Goal: Task Accomplishment & Management: Complete application form

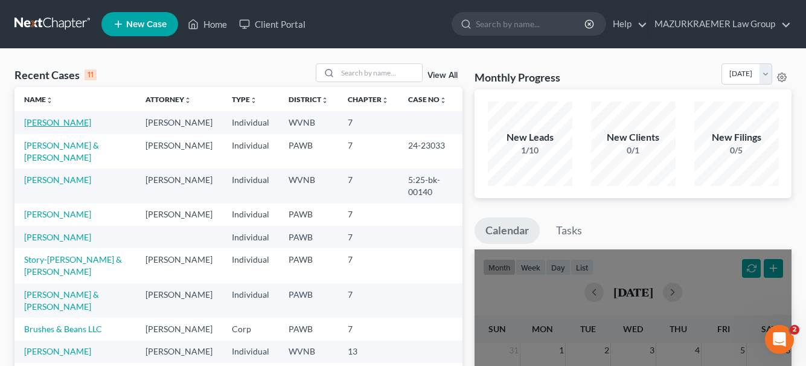
click at [65, 121] on link "[PERSON_NAME]" at bounding box center [57, 122] width 67 height 10
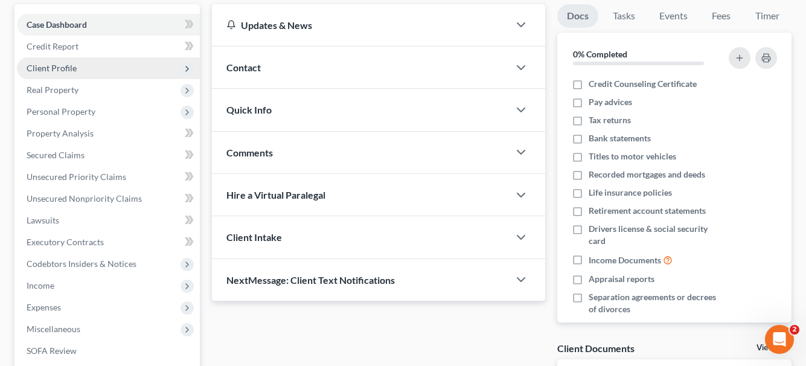
scroll to position [112, 0]
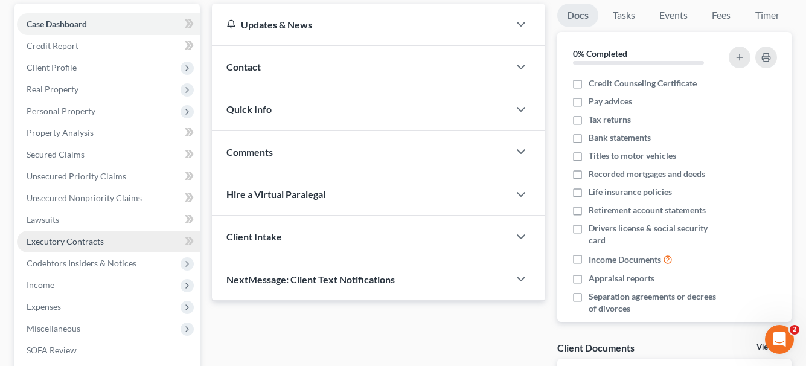
click at [93, 243] on span "Executory Contracts" at bounding box center [65, 241] width 77 height 10
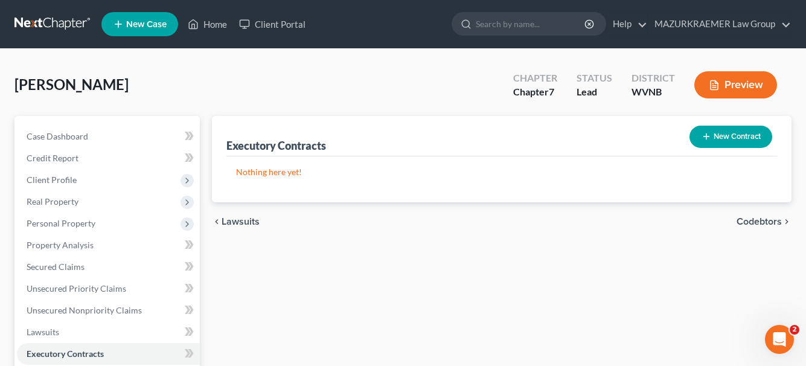
click at [741, 137] on button "New Contract" at bounding box center [731, 137] width 83 height 22
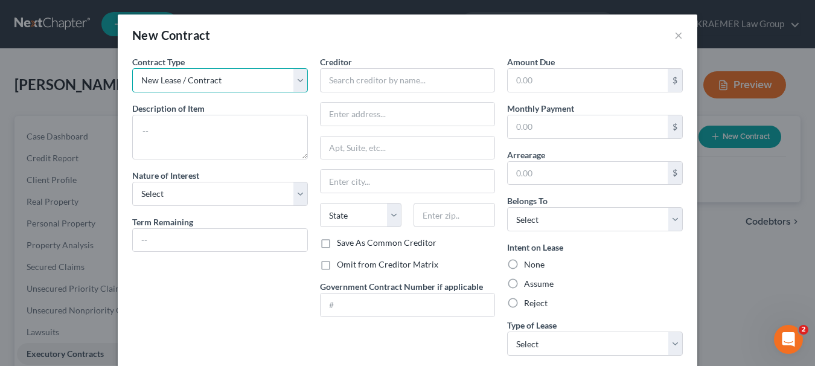
click at [294, 83] on select "New Lease / Contract New Timeshare" at bounding box center [220, 80] width 176 height 24
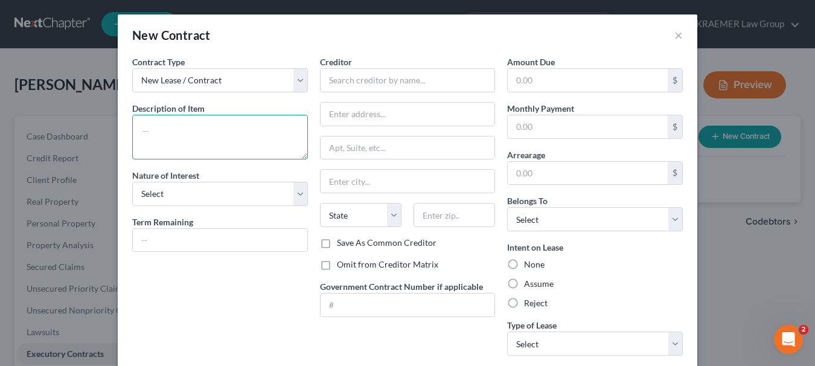
click at [216, 133] on textarea at bounding box center [220, 137] width 176 height 45
type textarea "Rental"
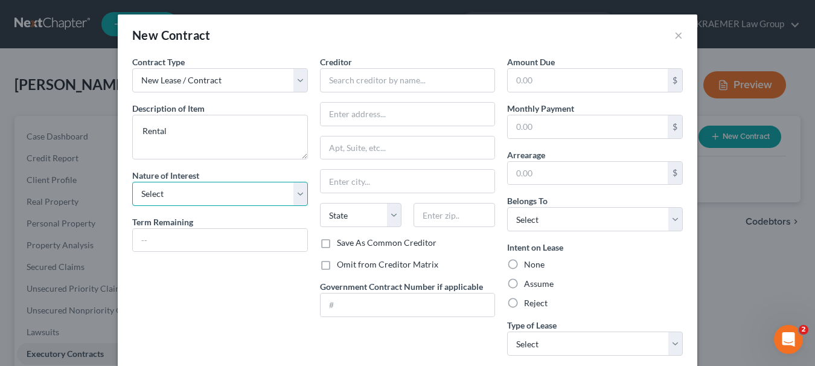
click at [210, 194] on select "Select Purchaser Agent Lessor Lessee" at bounding box center [220, 194] width 176 height 24
select select "3"
click at [132, 182] on select "Select Purchaser Agent Lessor Lessee" at bounding box center [220, 194] width 176 height 24
